Goal: Task Accomplishment & Management: Use online tool/utility

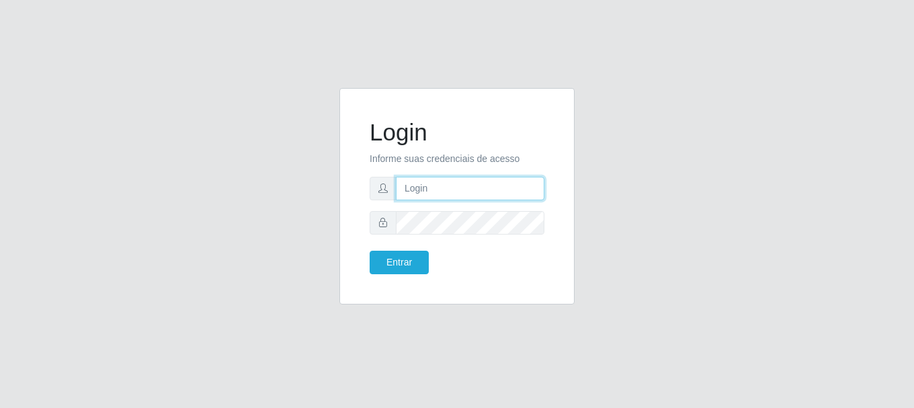
click at [473, 192] on input "text" at bounding box center [470, 189] width 148 height 24
type input "[EMAIL_ADDRESS][DOMAIN_NAME]"
click at [466, 248] on form "Login Informe suas credenciais de acesso [EMAIL_ADDRESS][DOMAIN_NAME] Entrar" at bounding box center [457, 196] width 175 height 156
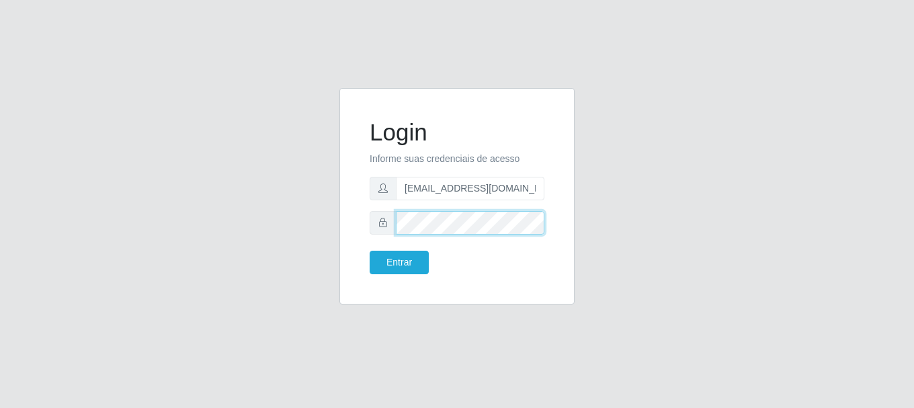
click at [370, 251] on button "Entrar" at bounding box center [399, 263] width 59 height 24
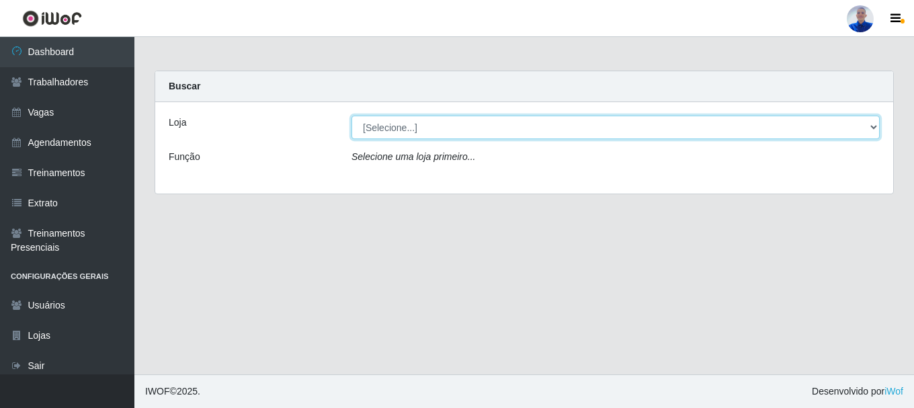
click at [433, 123] on select "[Selecione...] Supermercado [GEOGRAPHIC_DATA]" at bounding box center [615, 128] width 528 height 24
select select "165"
click at [351, 116] on select "[Selecione...] Supermercado [GEOGRAPHIC_DATA]" at bounding box center [615, 128] width 528 height 24
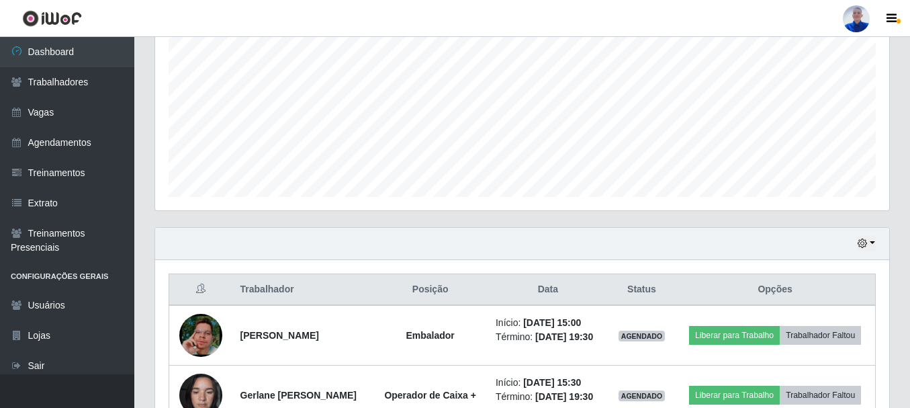
scroll to position [365, 0]
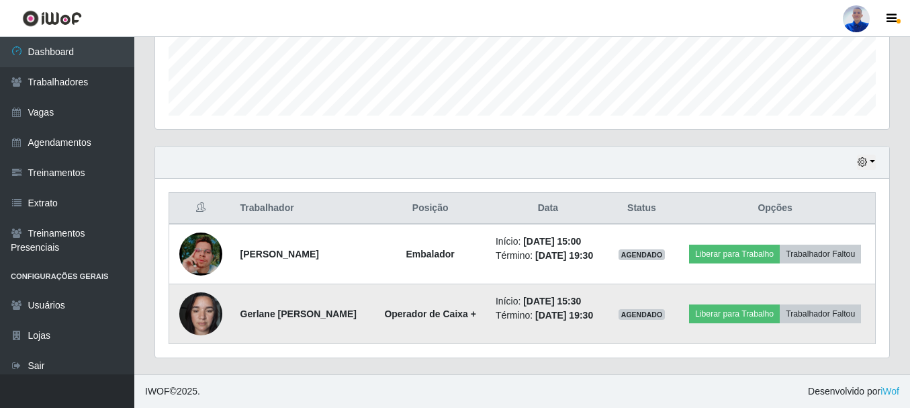
click at [189, 315] on img at bounding box center [200, 313] width 43 height 57
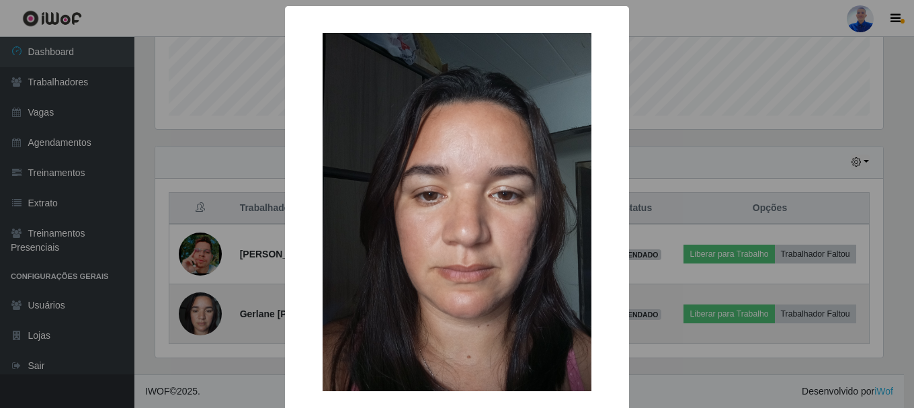
click at [189, 315] on div "× OK Cancel" at bounding box center [457, 204] width 914 height 408
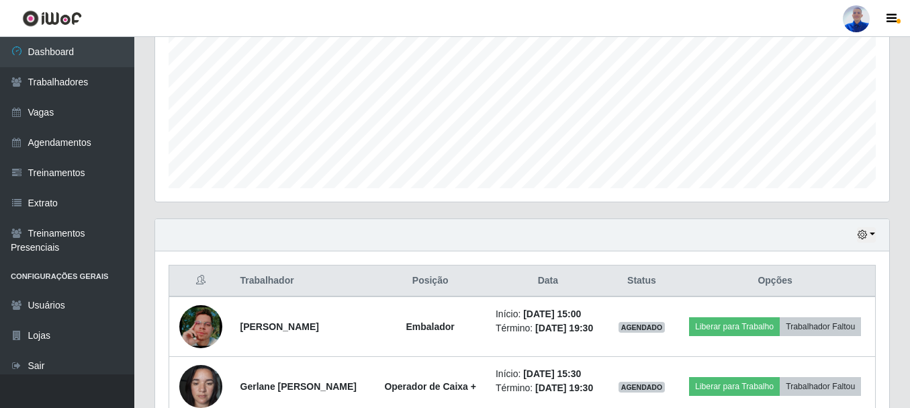
scroll to position [230, 0]
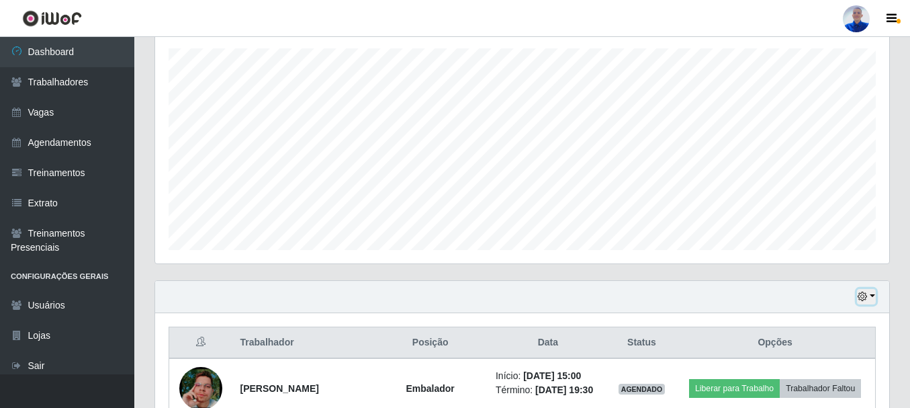
click at [694, 300] on icon "button" at bounding box center [862, 296] width 9 height 9
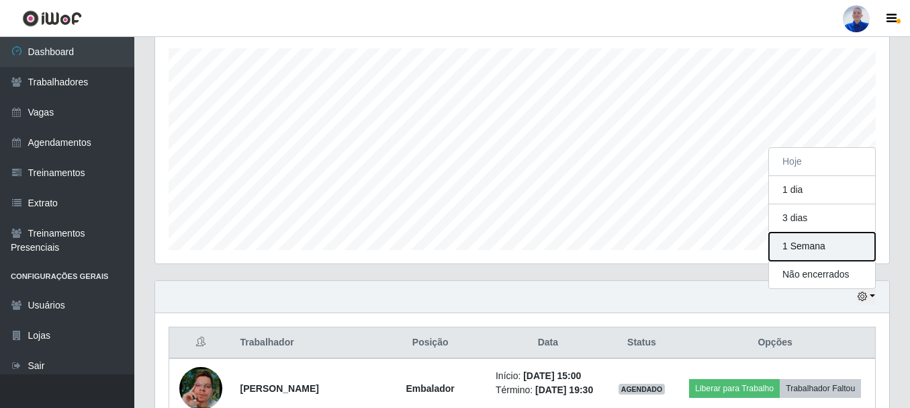
click at [694, 253] on button "1 Semana" at bounding box center [822, 246] width 106 height 28
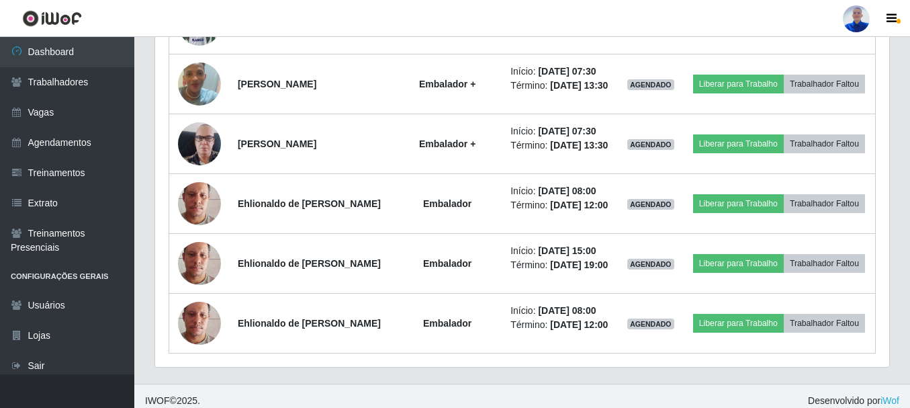
scroll to position [1202, 0]
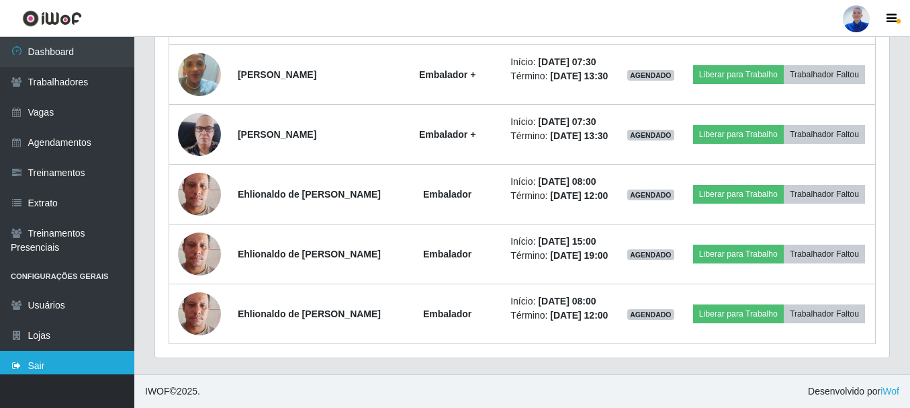
click at [29, 355] on link "Sair" at bounding box center [67, 366] width 134 height 30
